Goal: Information Seeking & Learning: Learn about a topic

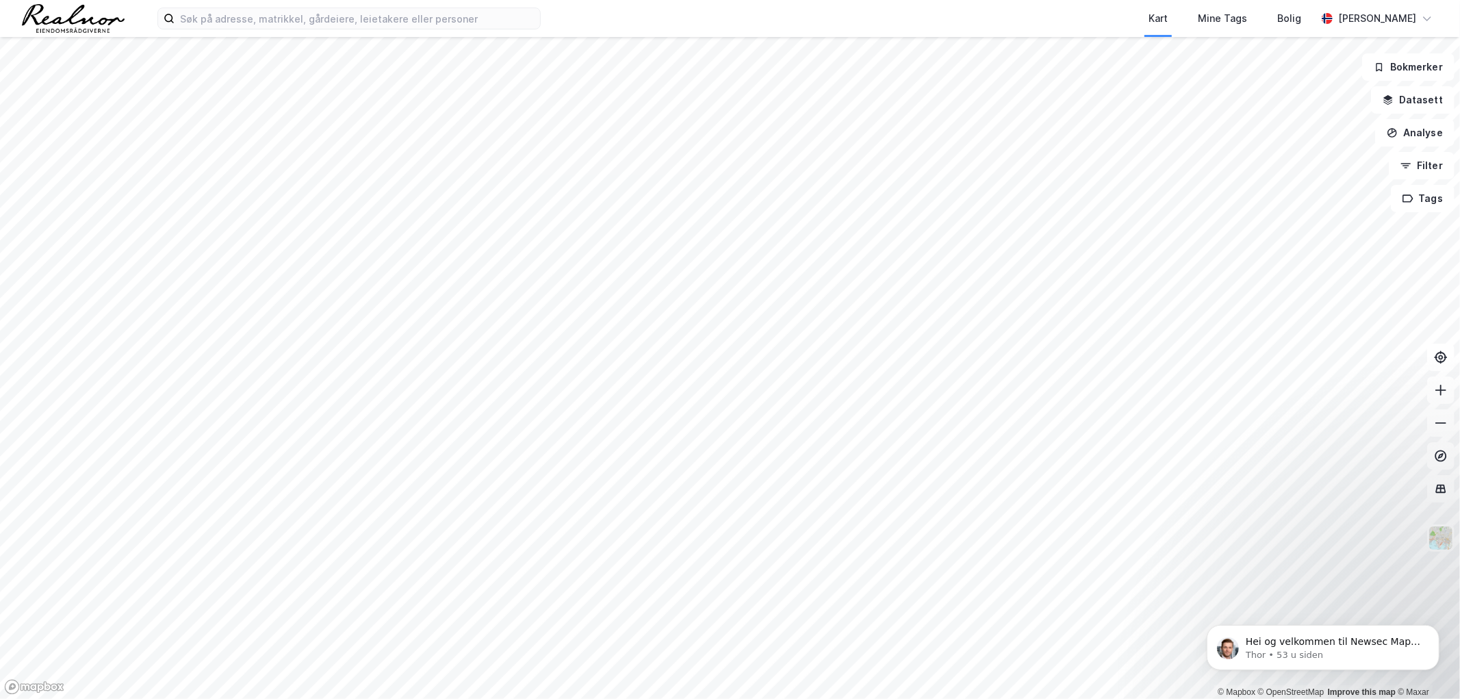
click at [270, 31] on div "Kart Mine Tags Bolig [PERSON_NAME]" at bounding box center [730, 18] width 1460 height 37
click at [269, 28] on input at bounding box center [358, 18] width 366 height 21
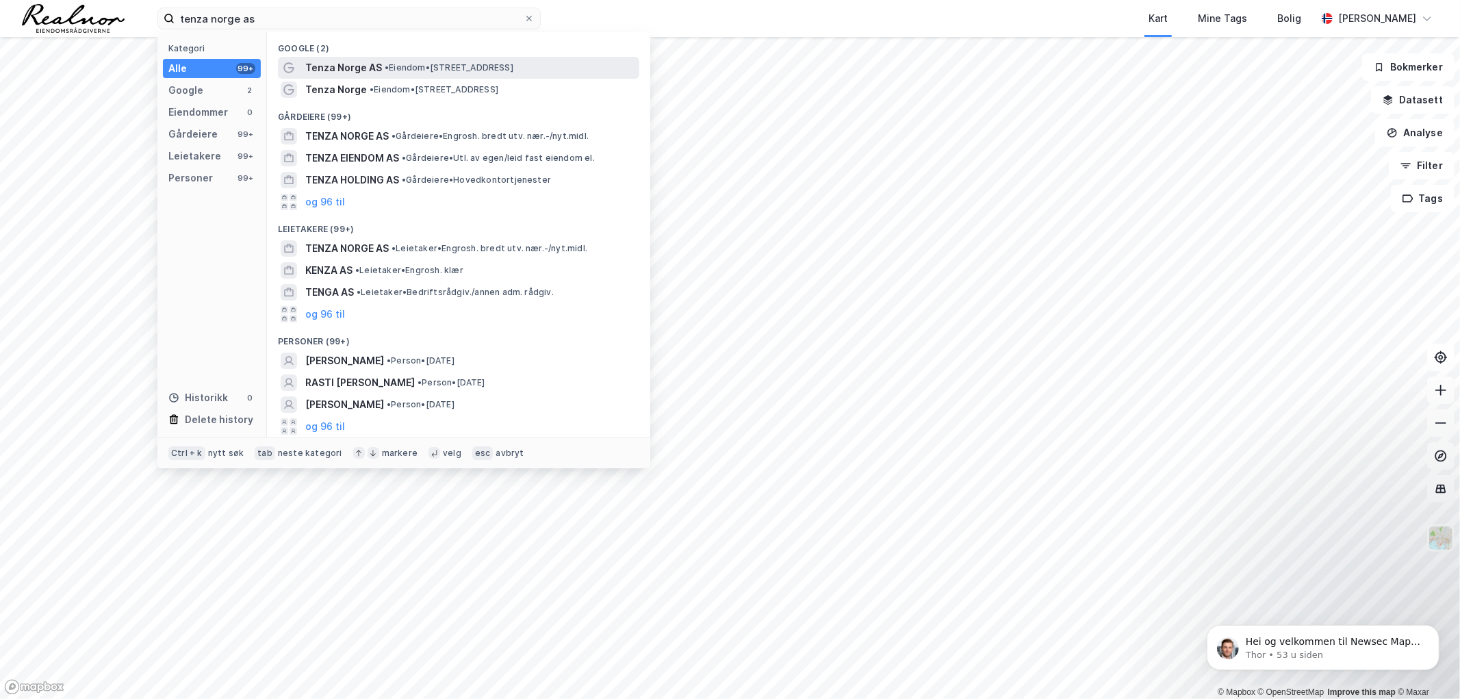
click at [408, 64] on span "• Eiendom • [STREET_ADDRESS]" at bounding box center [449, 67] width 129 height 11
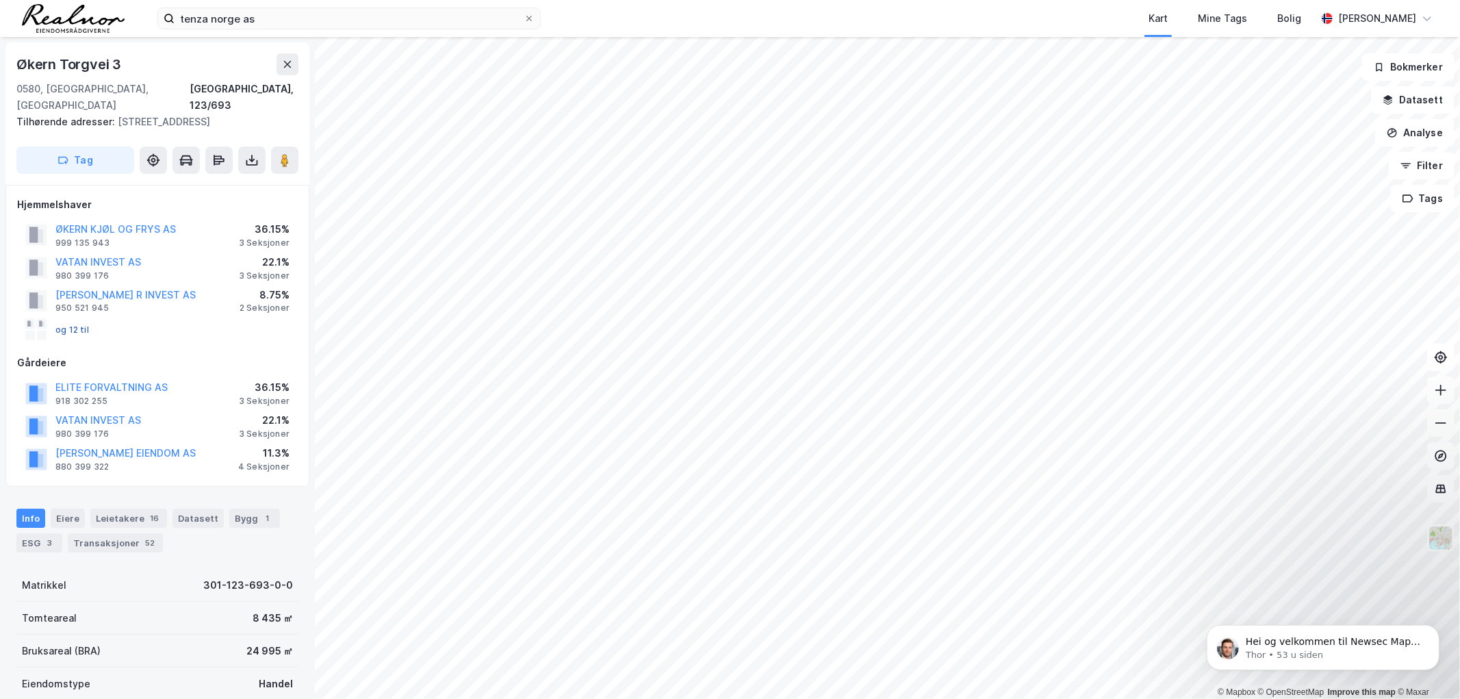
click at [0, 0] on button "og 12 til" at bounding box center [0, 0] width 0 height 0
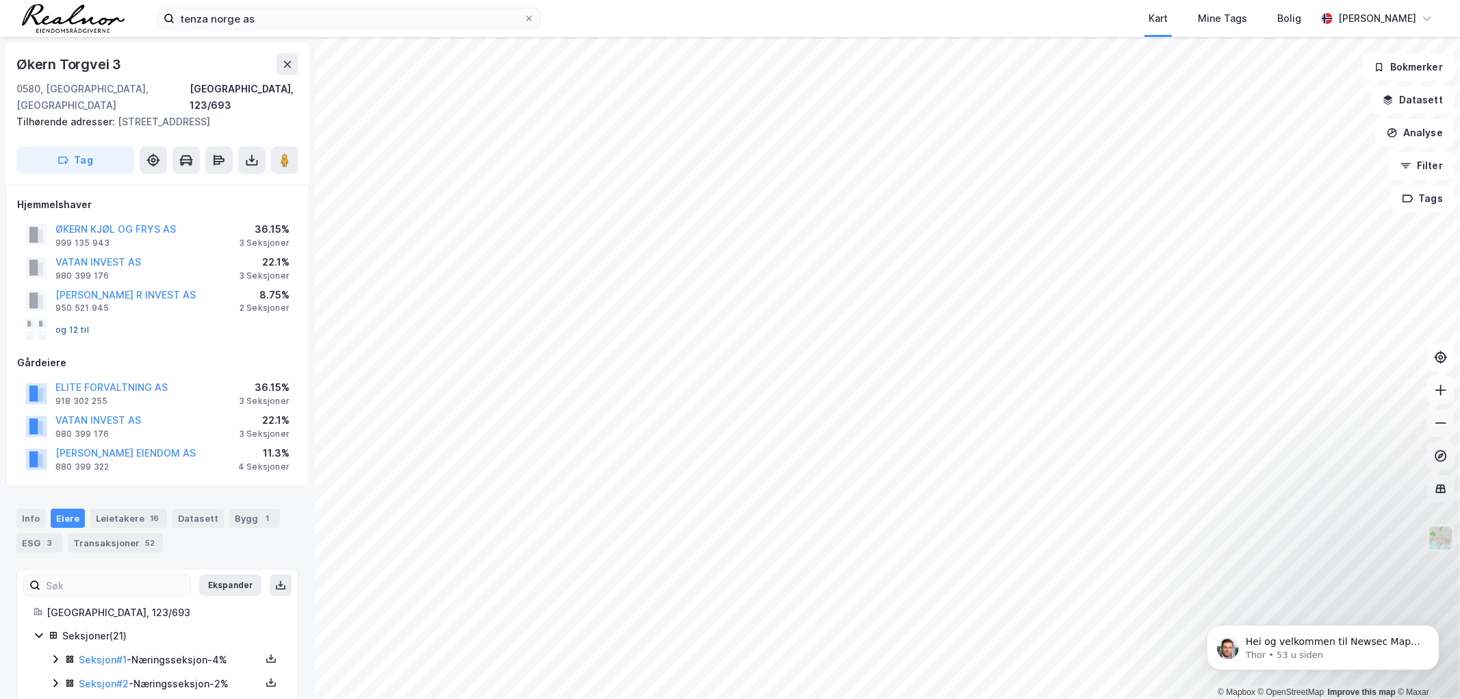
click at [0, 0] on button "og 12 til" at bounding box center [0, 0] width 0 height 0
click at [140, 509] on div "Leietakere 16" at bounding box center [128, 518] width 77 height 19
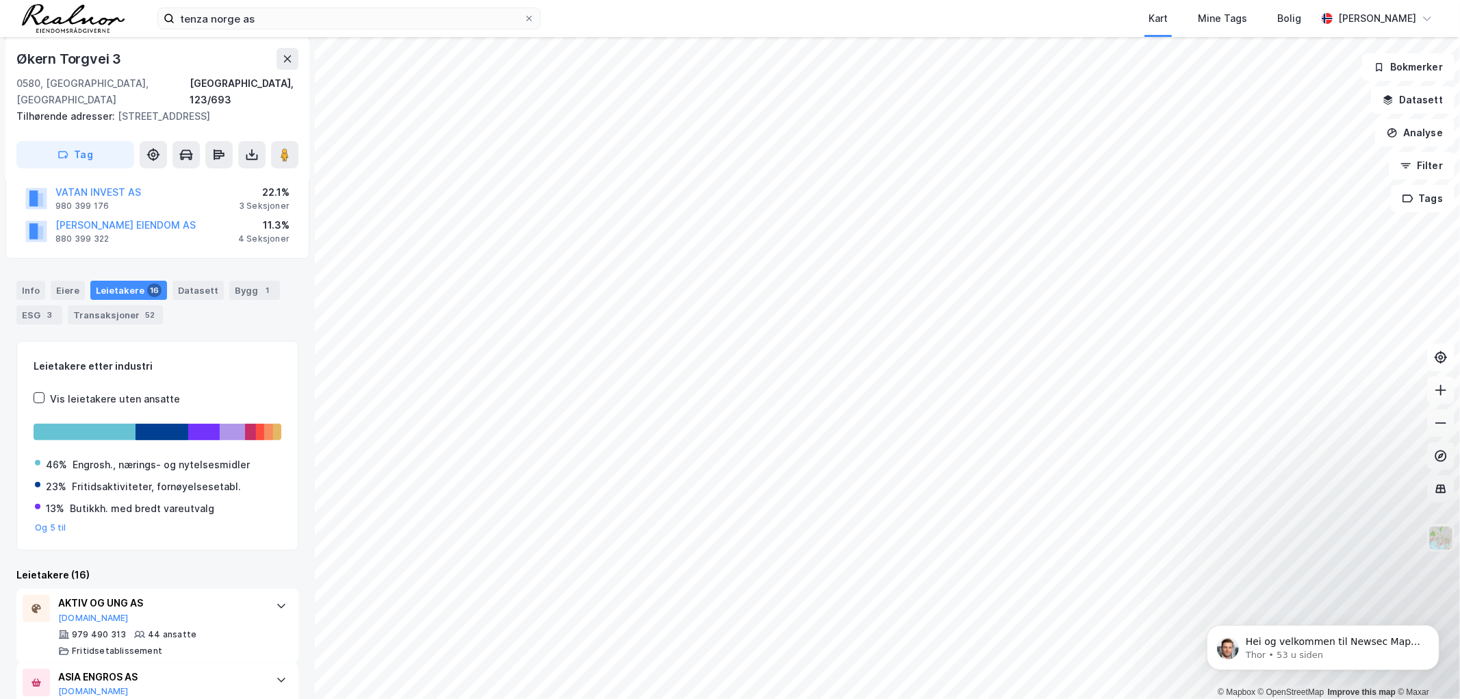
scroll to position [456, 0]
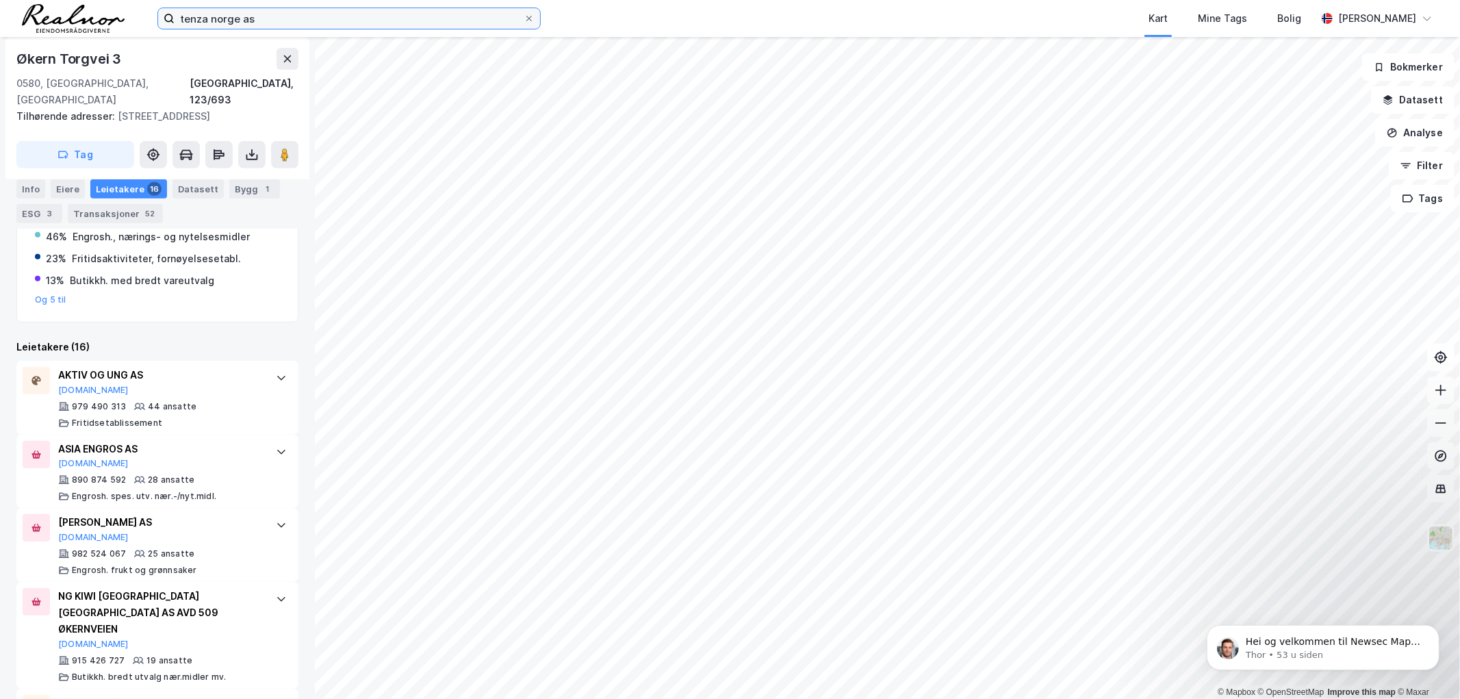
click at [283, 23] on input "tenza norge as" at bounding box center [349, 18] width 349 height 21
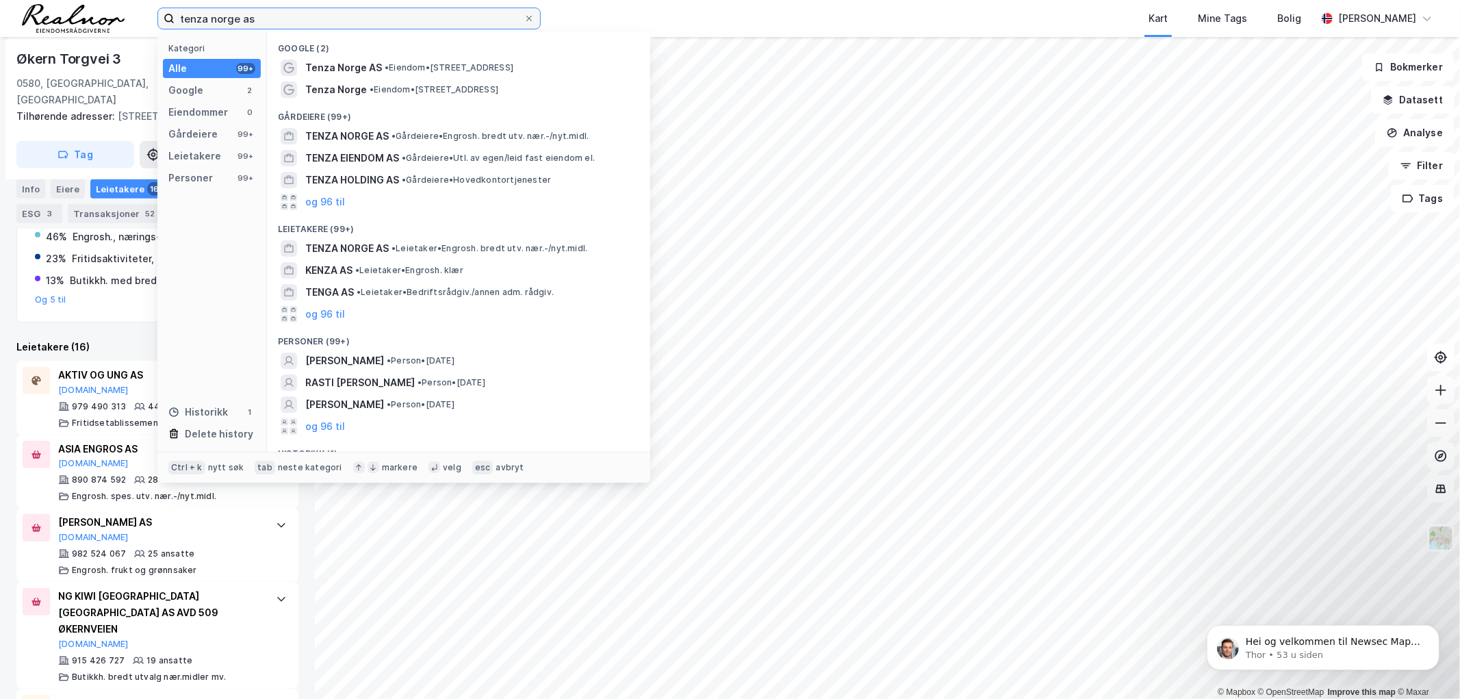
click at [283, 23] on input "tenza norge as" at bounding box center [349, 18] width 349 height 21
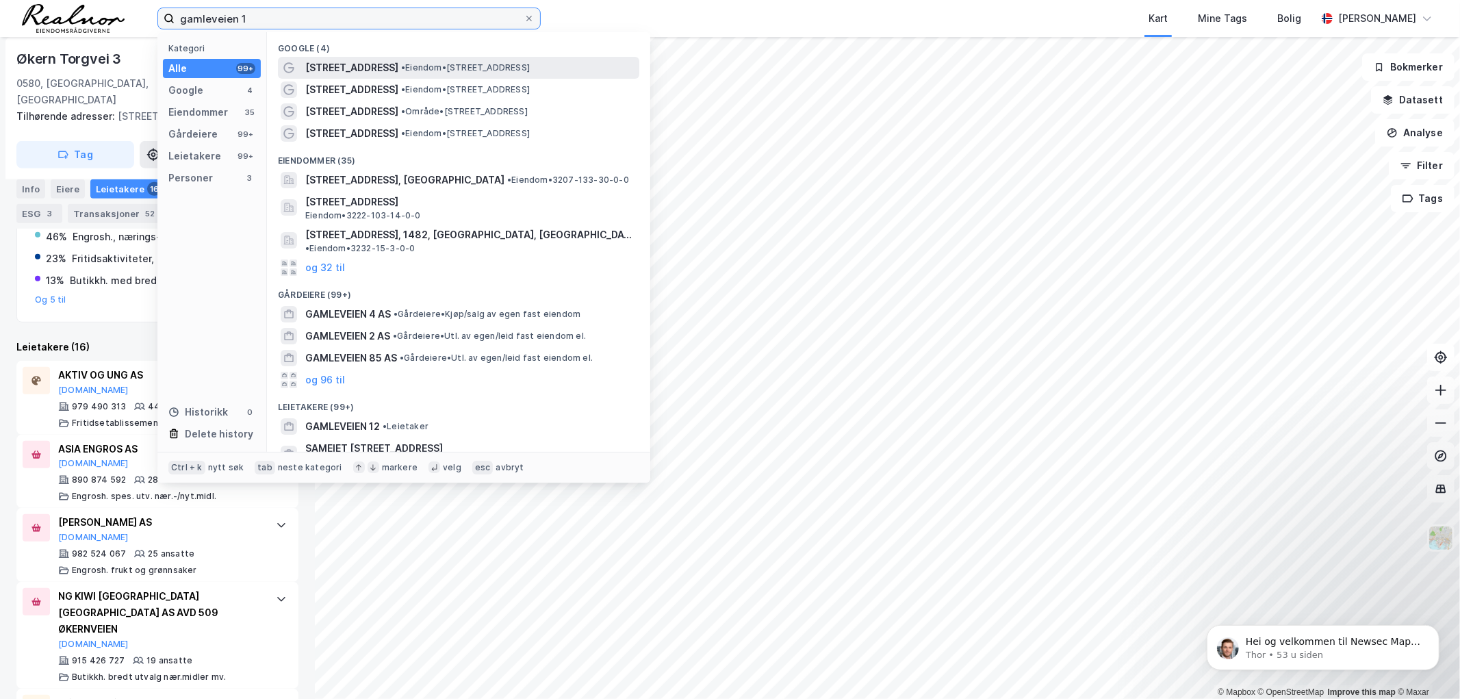
type input "gamleveien 1"
click at [480, 66] on span "• Eiendom • [STREET_ADDRESS]" at bounding box center [465, 67] width 129 height 11
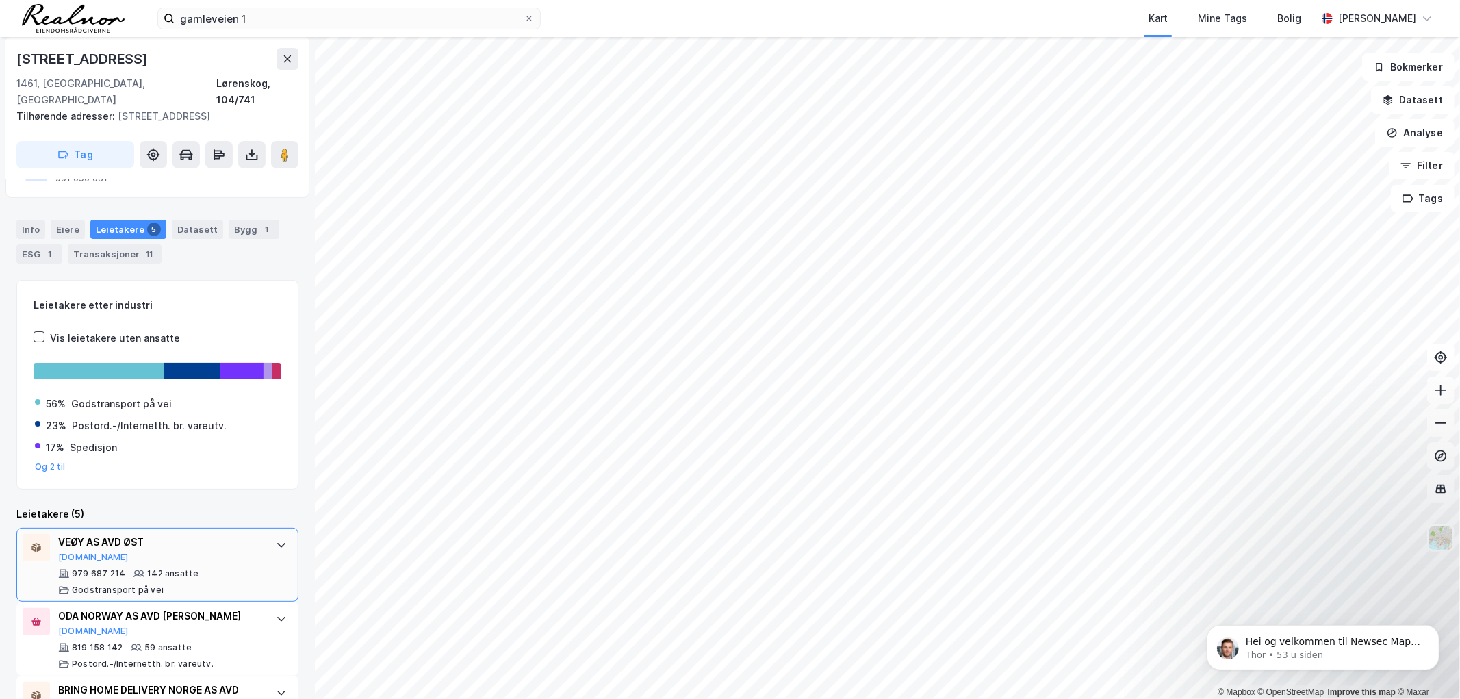
scroll to position [228, 0]
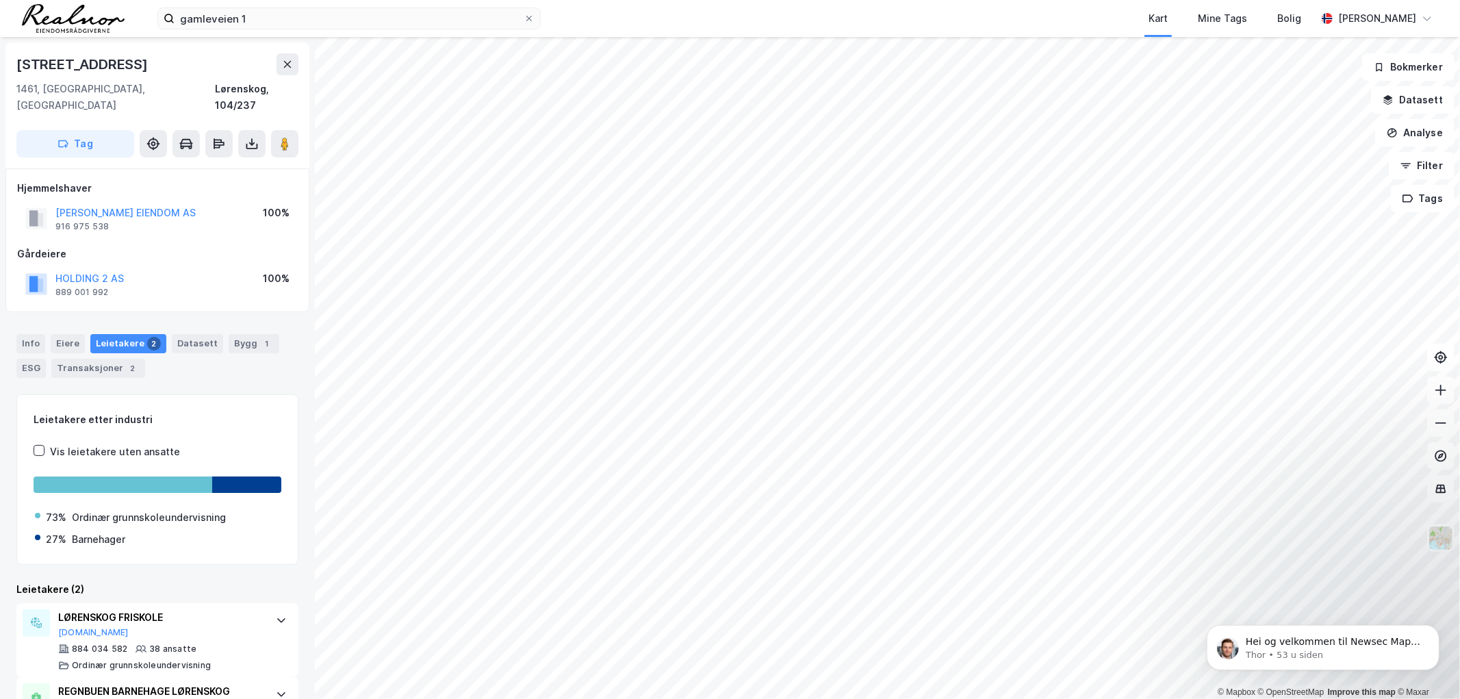
scroll to position [52, 0]
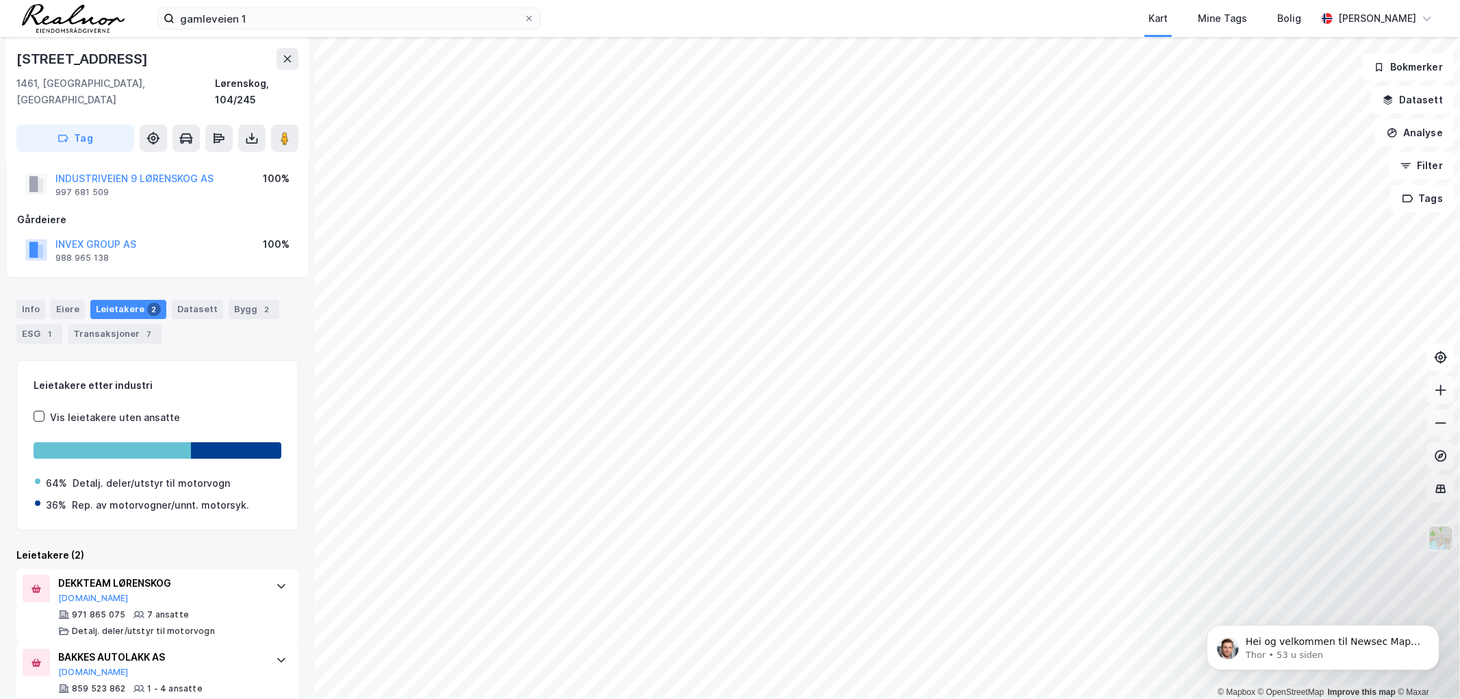
scroll to position [52, 0]
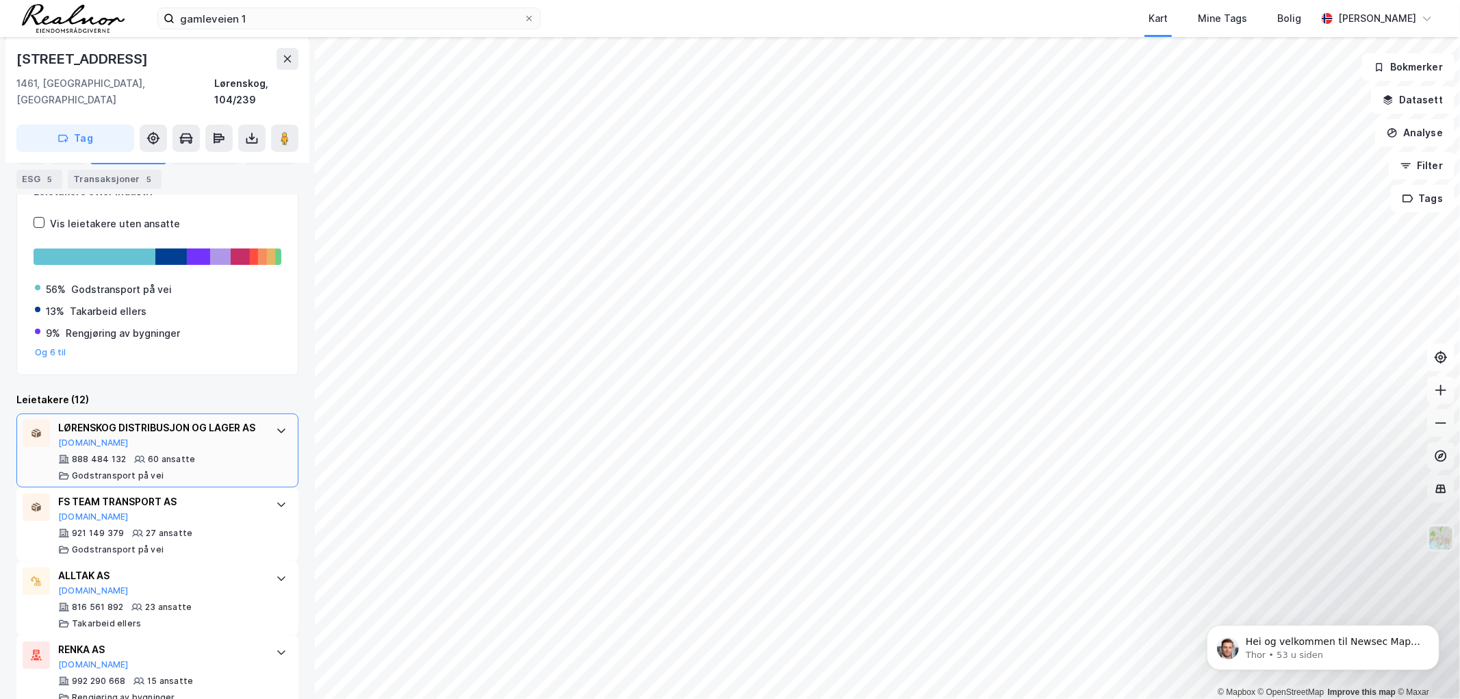
scroll to position [304, 0]
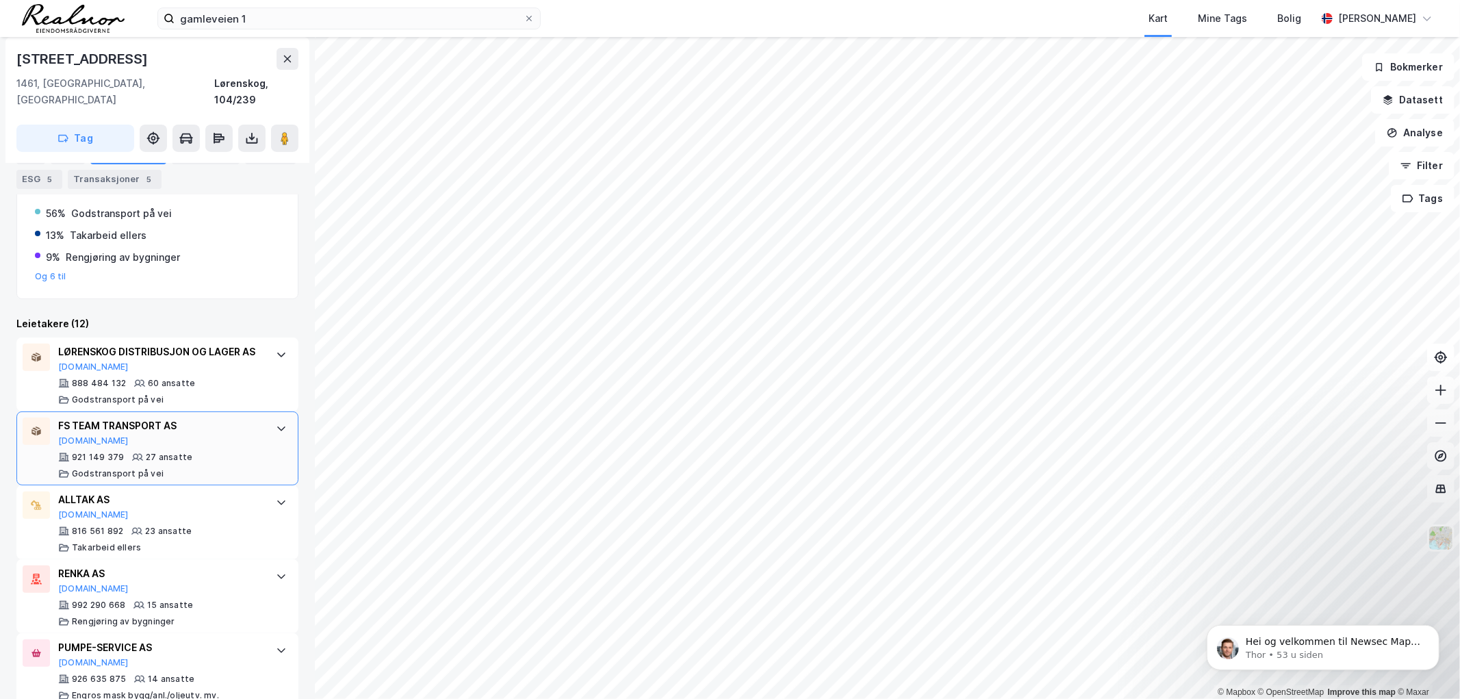
click at [134, 422] on div "FS TEAM TRANSPORT AS" at bounding box center [160, 426] width 204 height 16
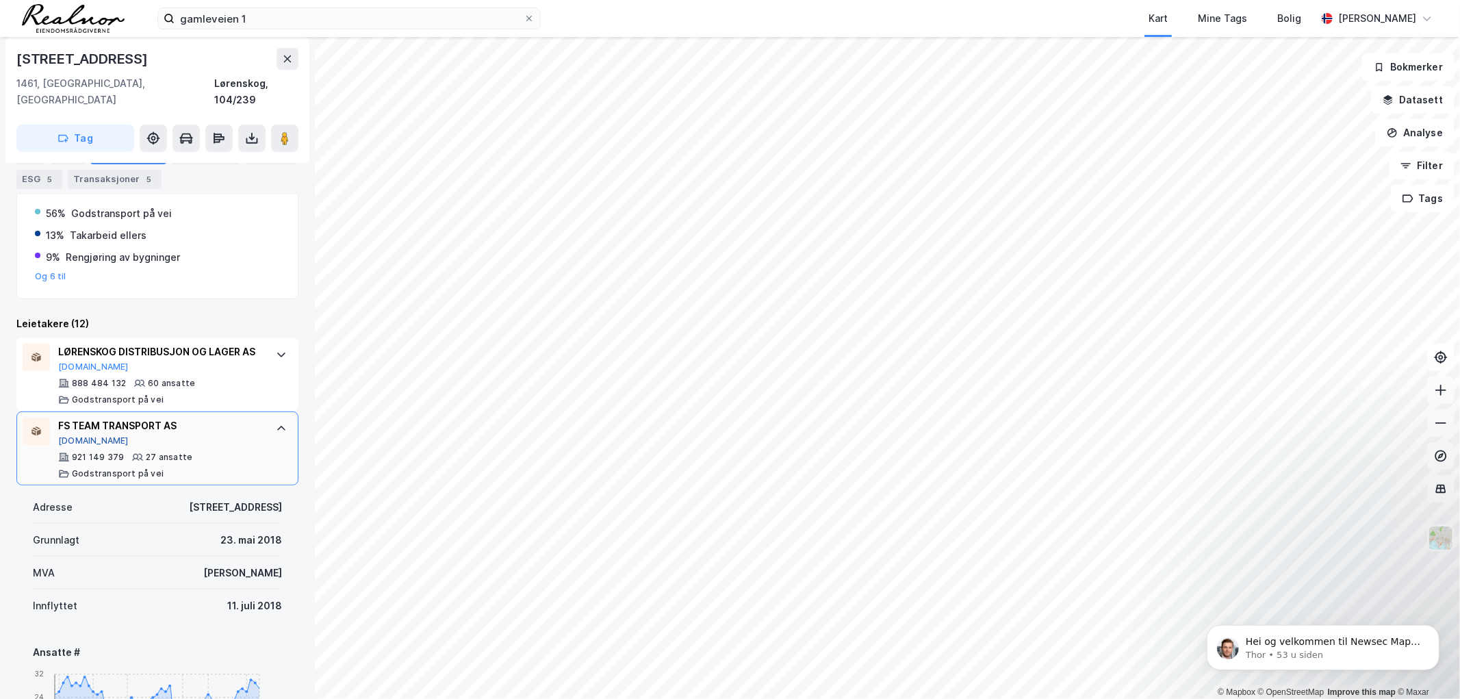
click at [75, 443] on button "[DOMAIN_NAME]" at bounding box center [93, 440] width 71 height 11
click at [80, 363] on button "[DOMAIN_NAME]" at bounding box center [93, 366] width 71 height 11
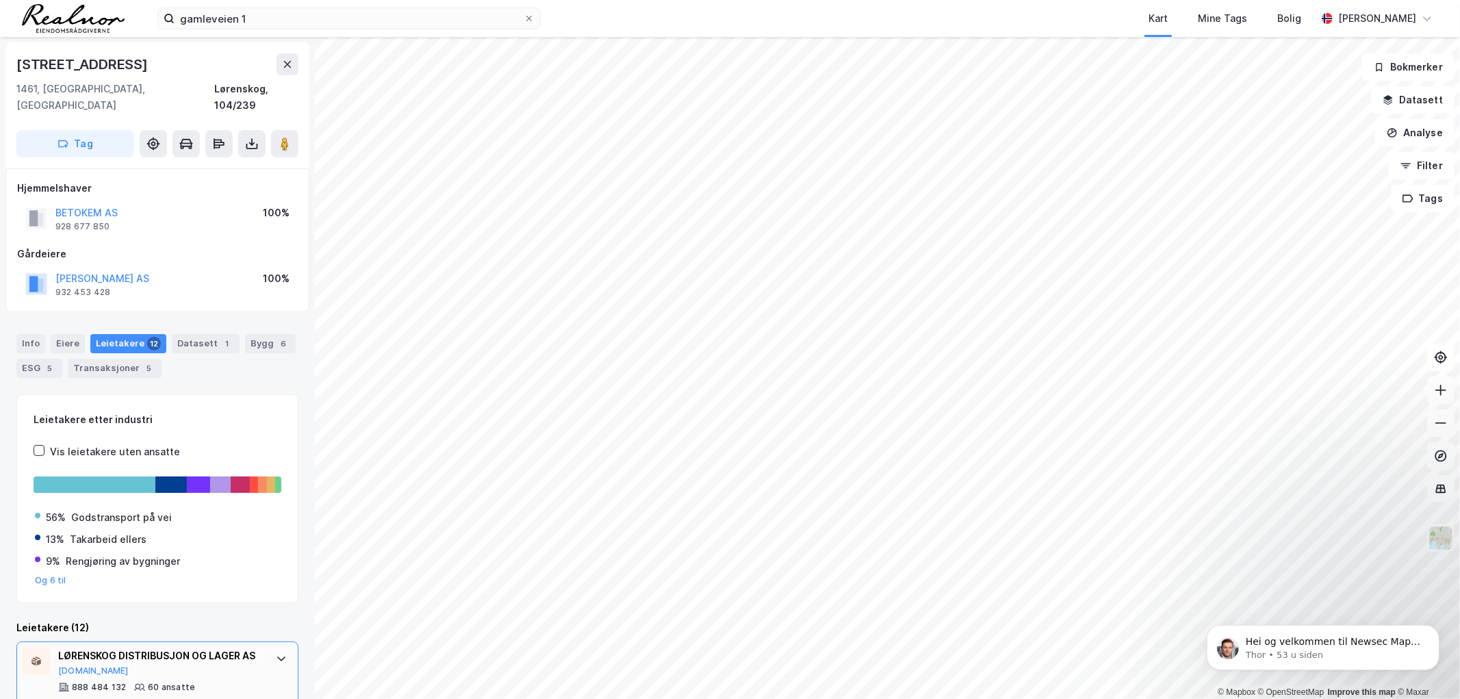
click at [135, 641] on div "LØRENSKOG DISTRIBUSJON OG LAGER AS [DOMAIN_NAME] 888 484 132 60 ansatte Godstra…" at bounding box center [157, 678] width 282 height 74
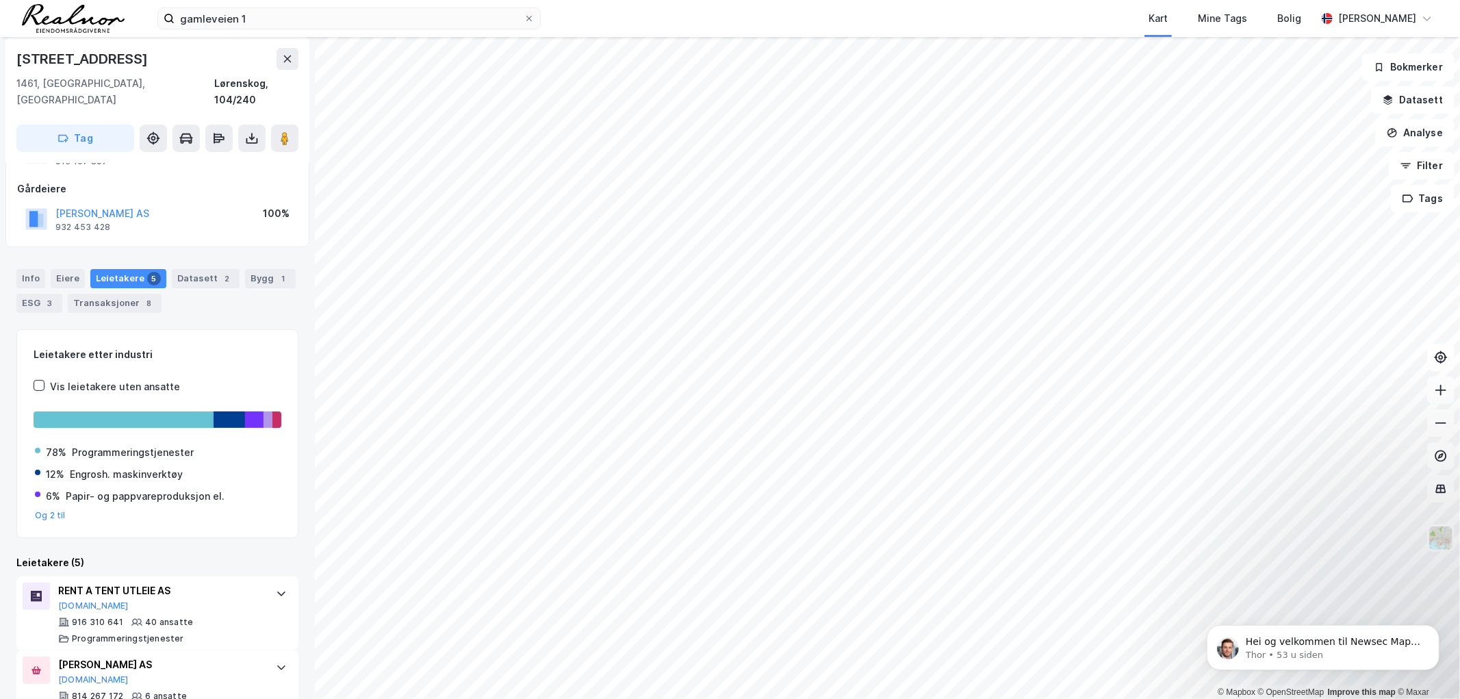
scroll to position [152, 0]
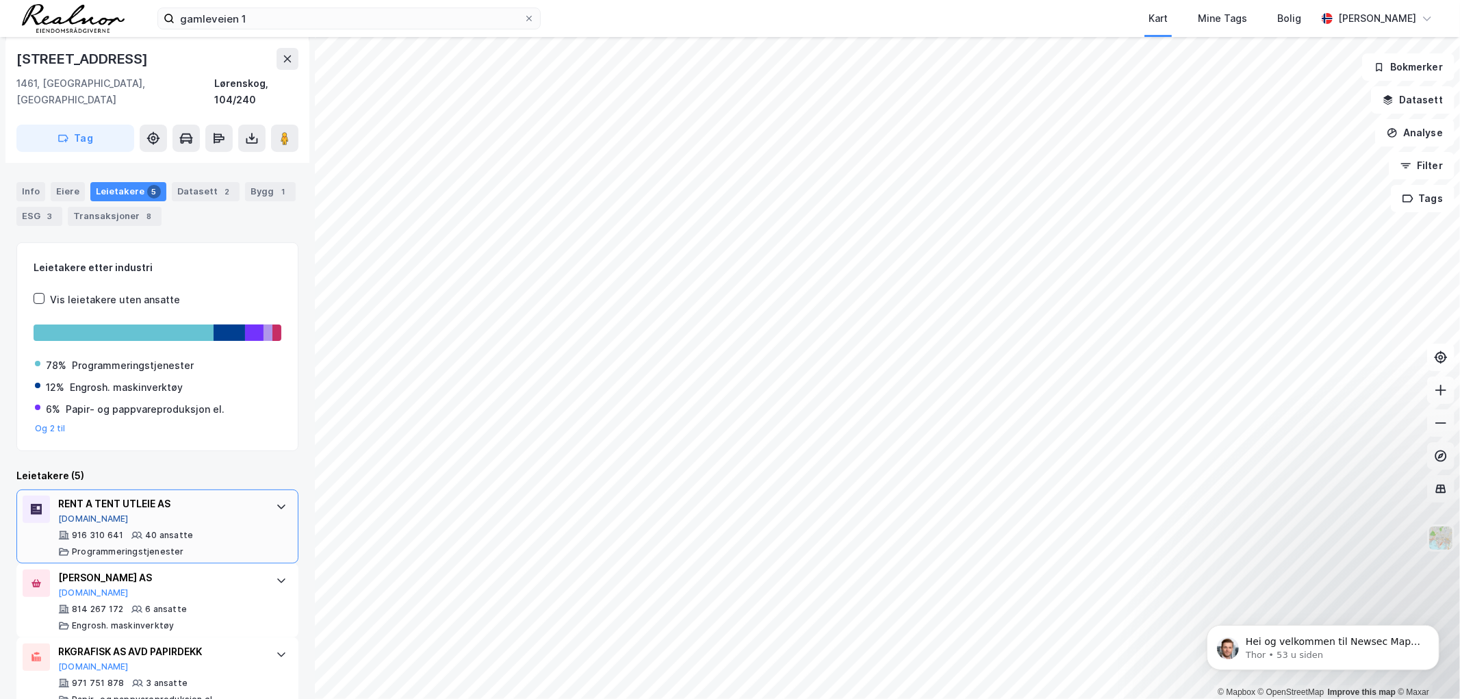
click at [78, 513] on button "[DOMAIN_NAME]" at bounding box center [93, 518] width 71 height 11
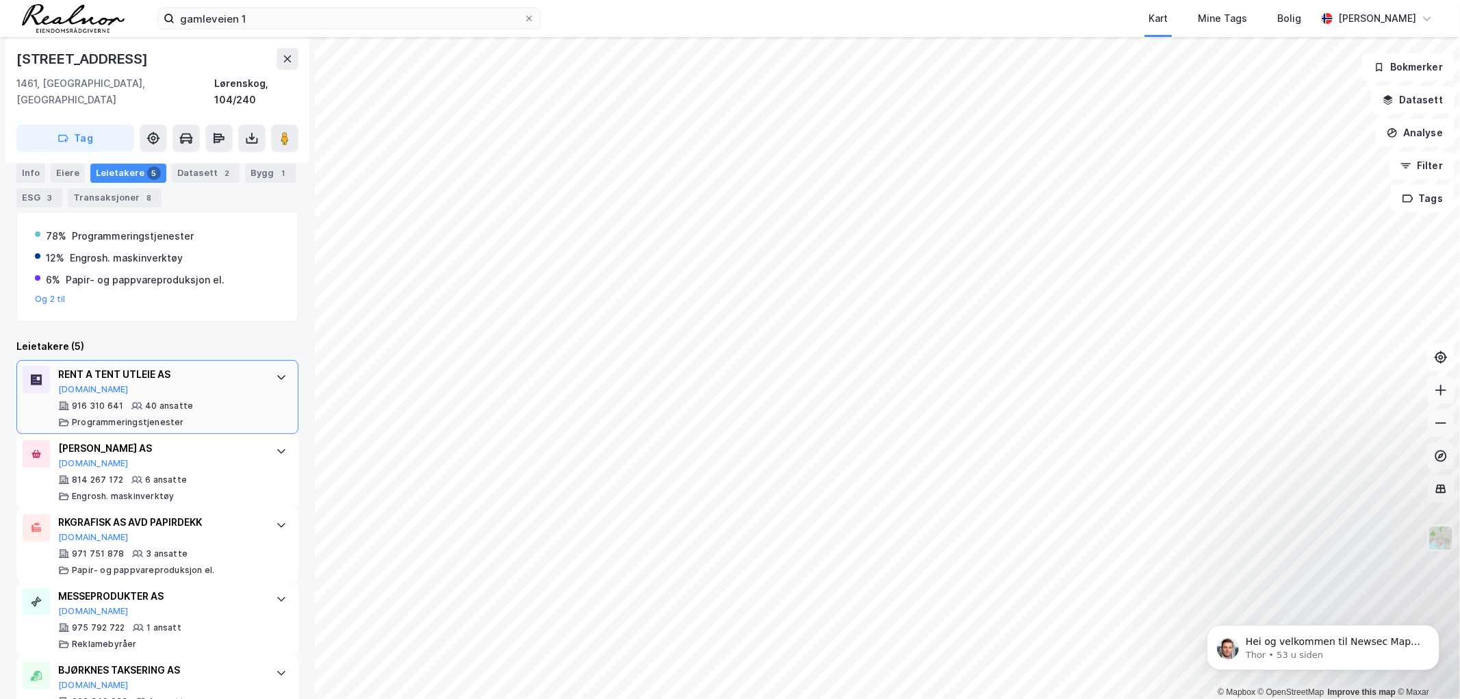
scroll to position [312, 0]
